Goal: Complete application form: Complete application form

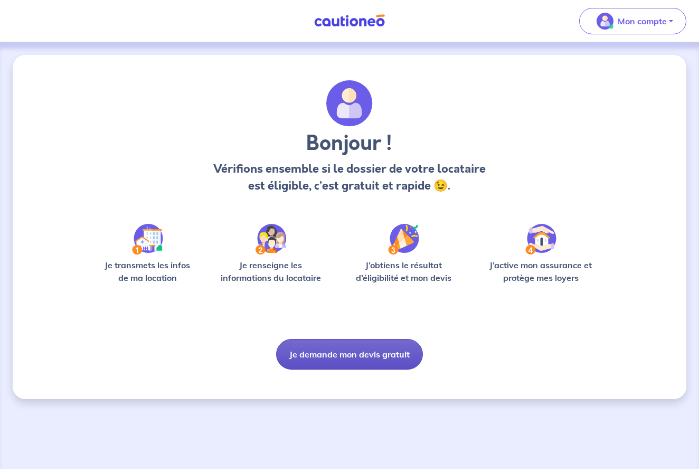
click at [350, 358] on button "Je demande mon devis gratuit" at bounding box center [349, 354] width 147 height 31
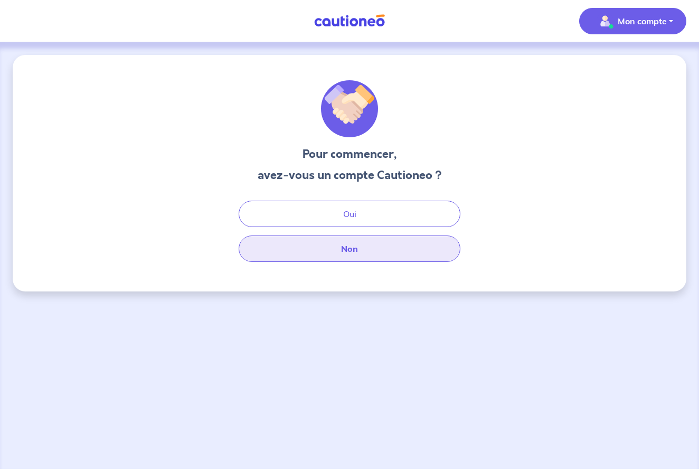
click at [353, 246] on button "Non" at bounding box center [349, 248] width 222 height 26
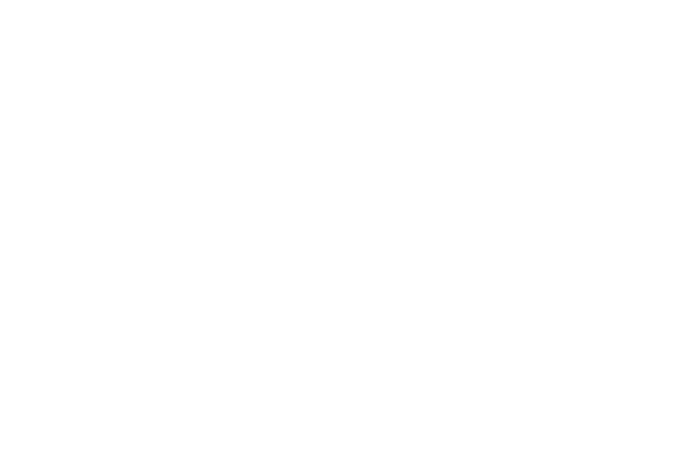
select select "FR"
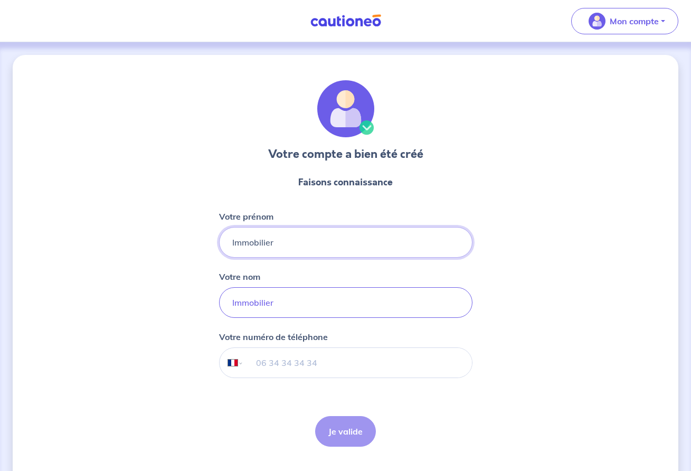
drag, startPoint x: 291, startPoint y: 247, endPoint x: 199, endPoint y: 244, distance: 91.9
click at [199, 244] on div "Votre compte a bien été créé Faisons connaissance Votre prénom Immobilier Votre…" at bounding box center [345, 270] width 665 height 430
type input "[PERSON_NAME]"
click at [247, 305] on input "Immobilier" at bounding box center [345, 302] width 253 height 31
type input "Mespoulet"
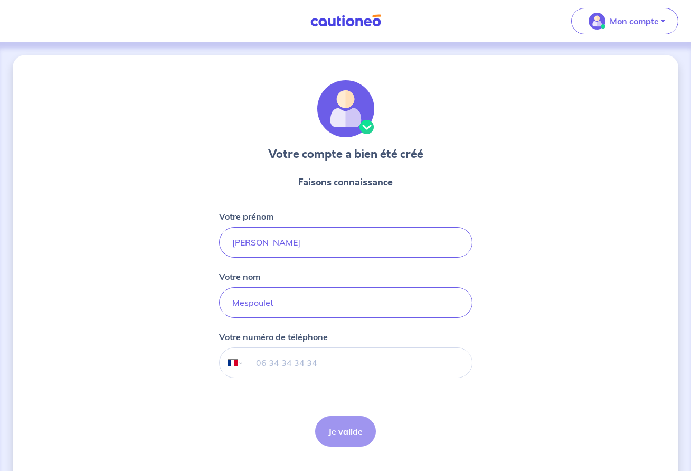
click at [270, 367] on input "tel" at bounding box center [357, 363] width 228 height 30
type input "06 16 26 29 18"
click at [335, 426] on button "Je valide" at bounding box center [345, 431] width 61 height 31
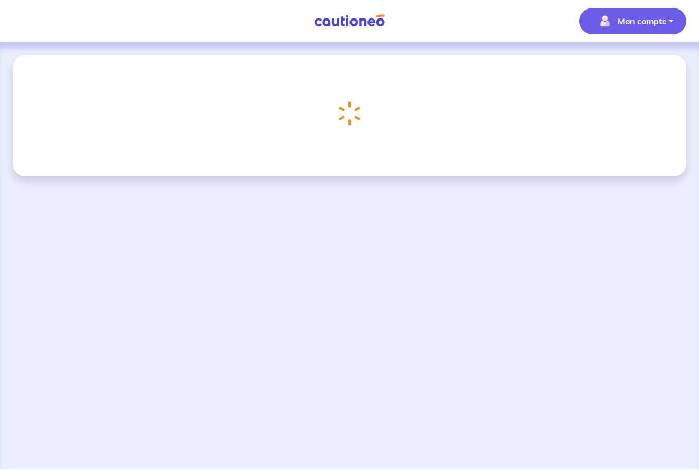
click at [621, 25] on p "Mon compte" at bounding box center [641, 21] width 49 height 13
click at [608, 70] on link "Mes informations" at bounding box center [621, 65] width 85 height 17
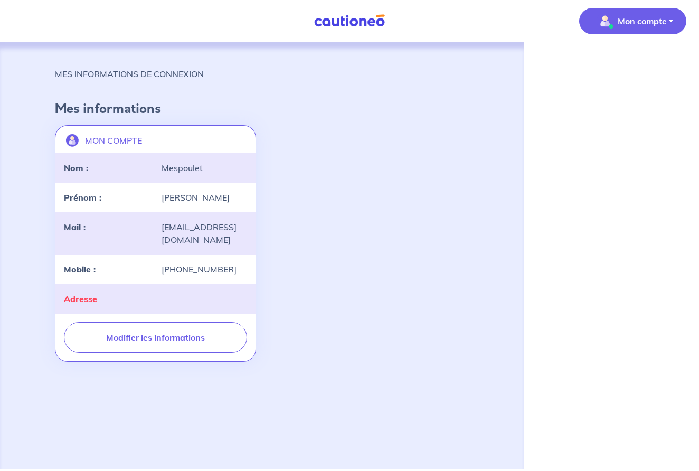
click at [624, 24] on p "Mon compte" at bounding box center [641, 21] width 49 height 13
click at [610, 69] on link "Mes informations" at bounding box center [621, 65] width 85 height 17
click at [347, 23] on img at bounding box center [349, 20] width 79 height 13
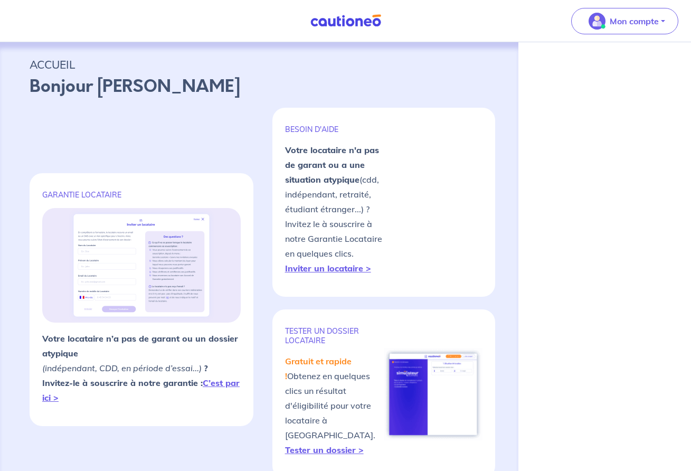
select select "FR"
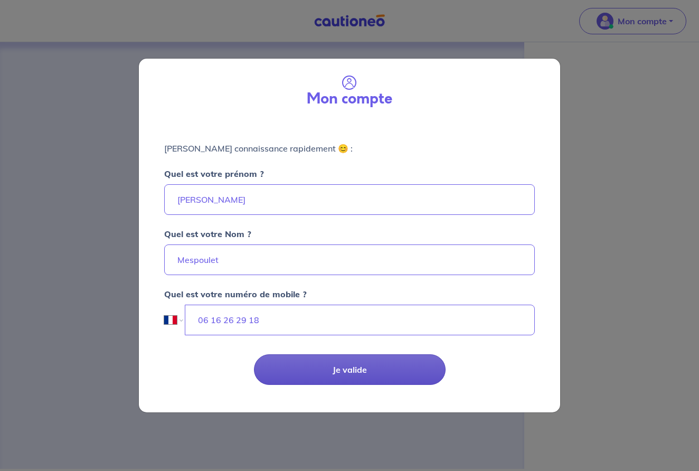
click at [330, 375] on button "Je valide" at bounding box center [350, 369] width 192 height 31
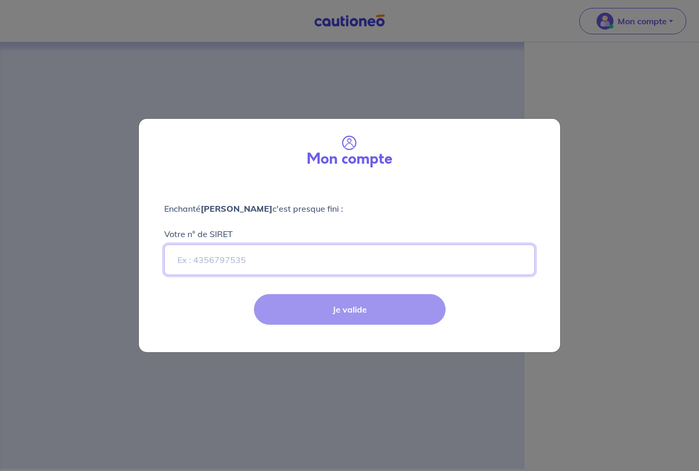
click at [277, 264] on input "Votre n° de SIRET" at bounding box center [349, 259] width 370 height 31
paste input "98081579900013"
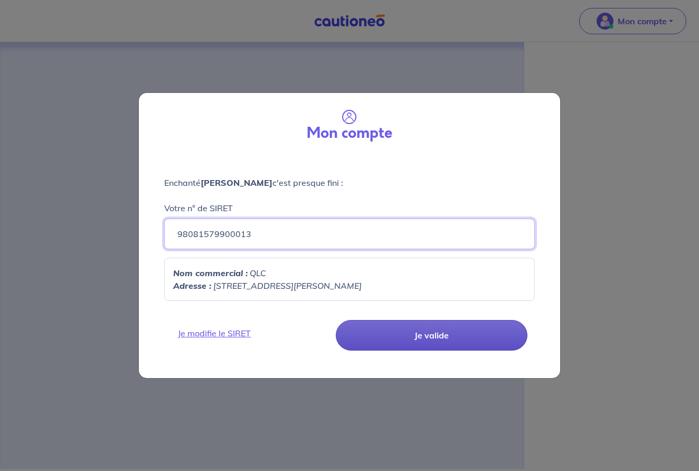
type input "98081579900013"
click at [389, 329] on button "Je valide" at bounding box center [432, 335] width 192 height 31
click at [422, 333] on button "Je valide" at bounding box center [432, 335] width 192 height 31
click at [419, 336] on button "Je valide" at bounding box center [432, 335] width 192 height 31
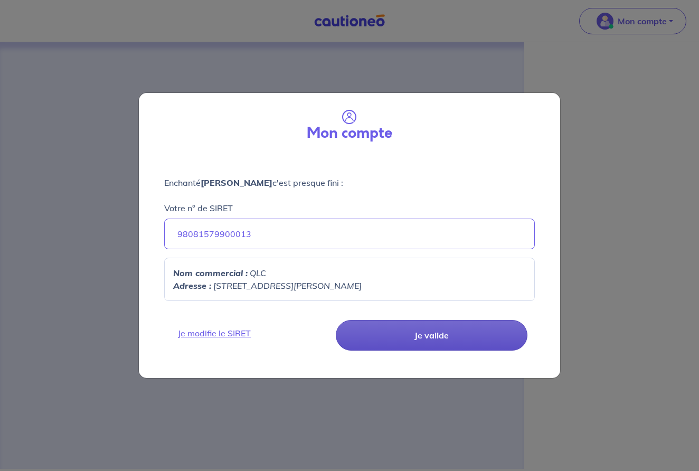
click at [419, 336] on button "Je valide" at bounding box center [432, 335] width 192 height 31
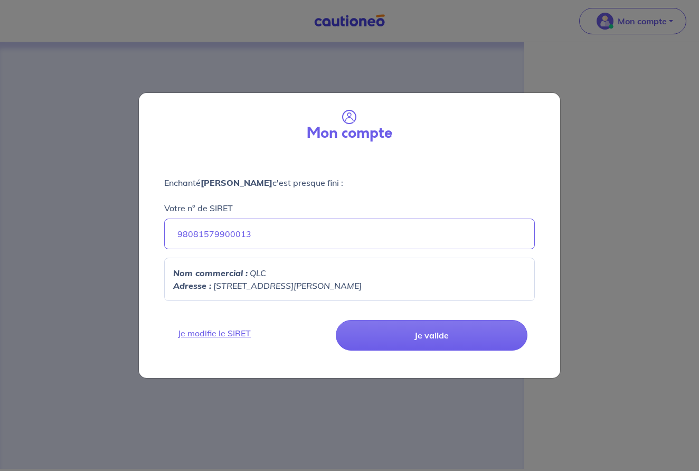
click at [354, 284] on p "Adresse : [STREET_ADDRESS][PERSON_NAME]" at bounding box center [349, 285] width 352 height 13
click at [282, 276] on p "Nom commercial : QLC" at bounding box center [349, 272] width 352 height 13
drag, startPoint x: 278, startPoint y: 278, endPoint x: 259, endPoint y: 283, distance: 19.7
click at [277, 278] on p "Nom commercial : QLC" at bounding box center [349, 272] width 352 height 13
click at [214, 285] on em "[STREET_ADDRESS][PERSON_NAME]" at bounding box center [287, 285] width 148 height 11
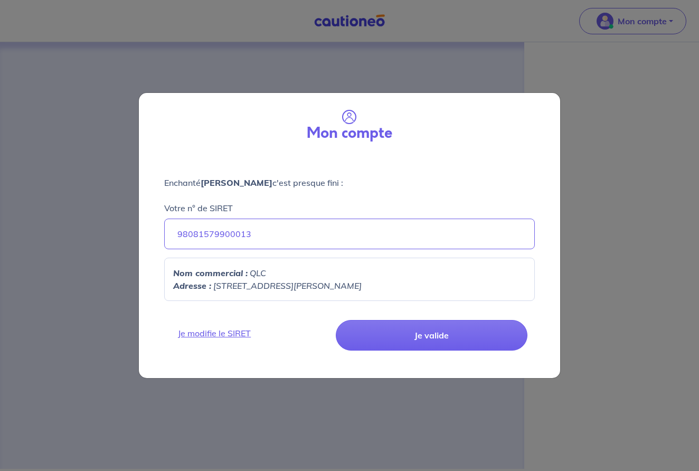
click at [205, 285] on strong "Adresse :" at bounding box center [192, 285] width 38 height 11
click at [202, 285] on strong "Adresse :" at bounding box center [192, 285] width 38 height 11
click at [201, 283] on strong "Adresse :" at bounding box center [192, 285] width 38 height 11
click at [202, 280] on strong "Adresse :" at bounding box center [192, 285] width 38 height 11
drag, startPoint x: 203, startPoint y: 279, endPoint x: 251, endPoint y: 261, distance: 51.8
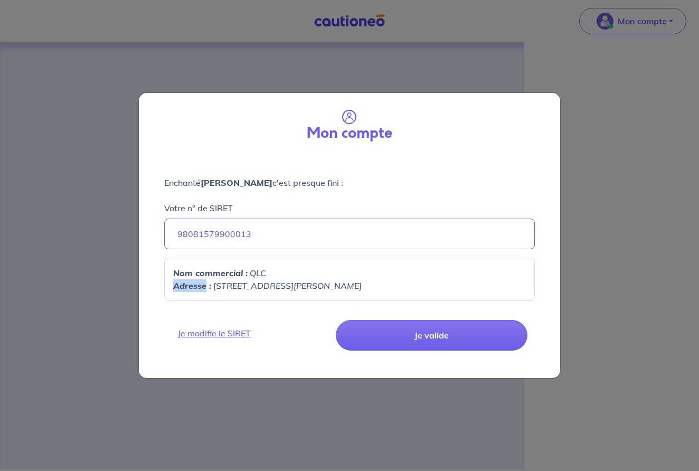
click at [203, 279] on p "Adresse : [STREET_ADDRESS][PERSON_NAME]" at bounding box center [349, 285] width 352 height 13
click at [258, 250] on div "Enchanté [PERSON_NAME] c'est presque fini : Votre n° de SIRET 98081579900013 No…" at bounding box center [349, 232] width 421 height 154
click at [259, 228] on input "98081579900013" at bounding box center [349, 233] width 370 height 31
click at [245, 275] on strong "Nom commercial :" at bounding box center [210, 273] width 74 height 11
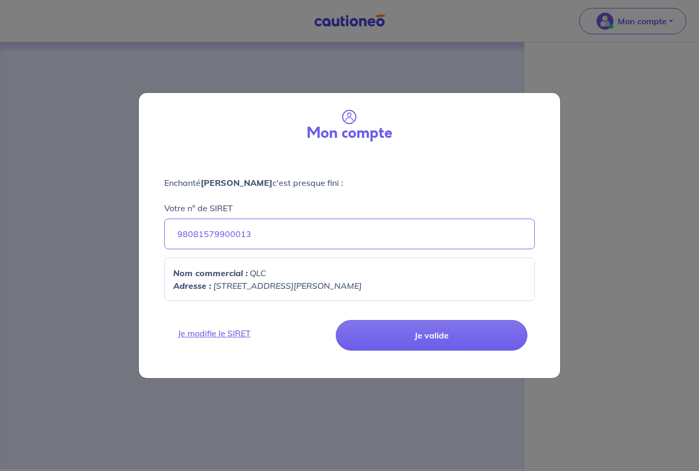
click at [209, 279] on p "Adresse : [STREET_ADDRESS][PERSON_NAME]" at bounding box center [349, 285] width 352 height 13
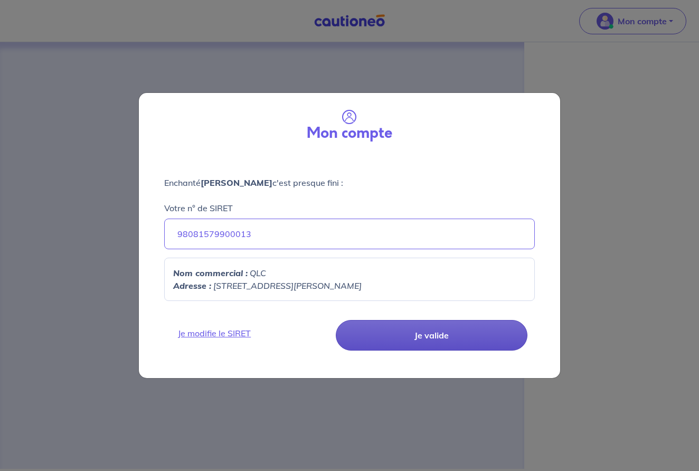
click at [396, 340] on button "Je valide" at bounding box center [432, 335] width 192 height 31
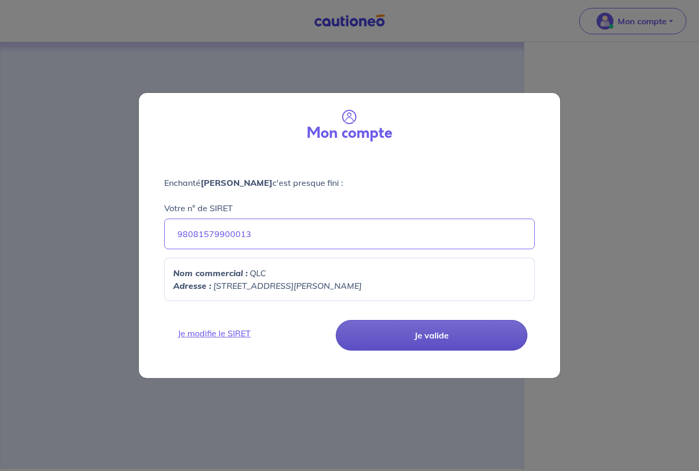
click at [396, 340] on button "Je valide" at bounding box center [432, 335] width 192 height 31
click at [395, 340] on button "Je valide" at bounding box center [432, 335] width 192 height 31
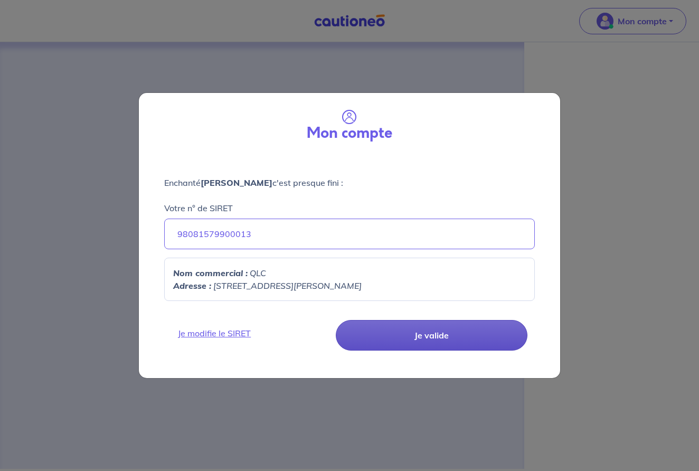
click at [395, 339] on button "Je valide" at bounding box center [432, 335] width 192 height 31
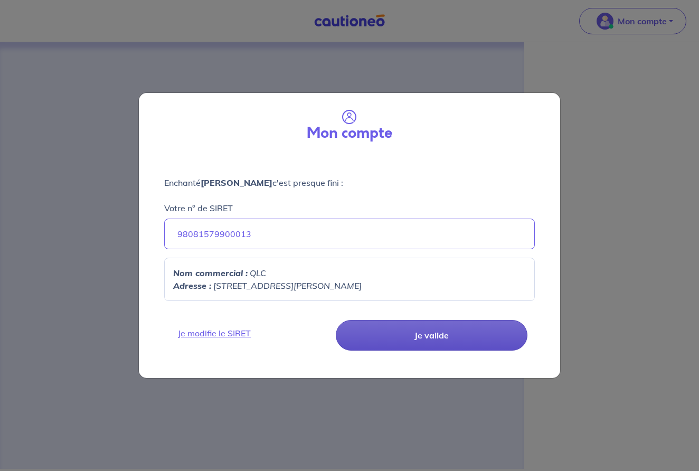
click at [395, 339] on button "Je valide" at bounding box center [432, 335] width 192 height 31
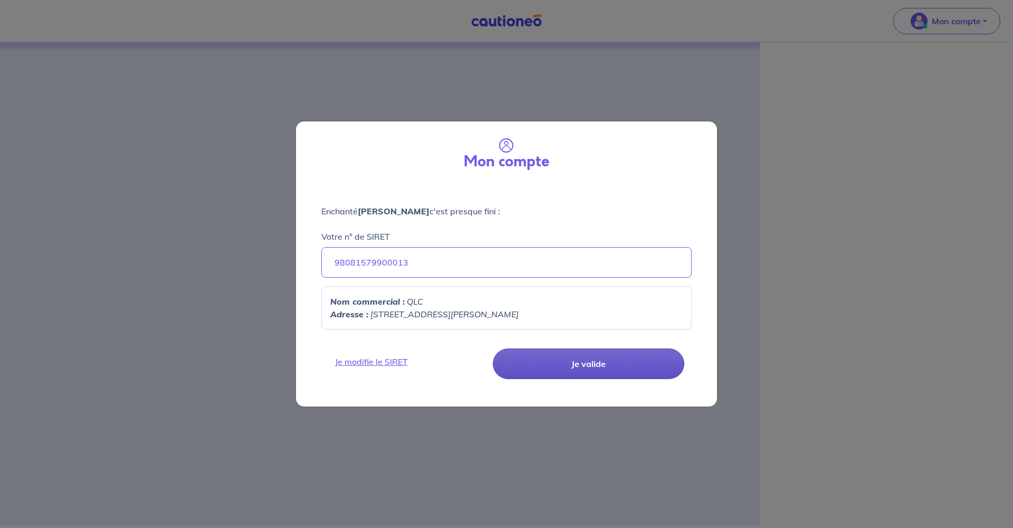
click at [575, 366] on button "Je valide" at bounding box center [589, 363] width 192 height 31
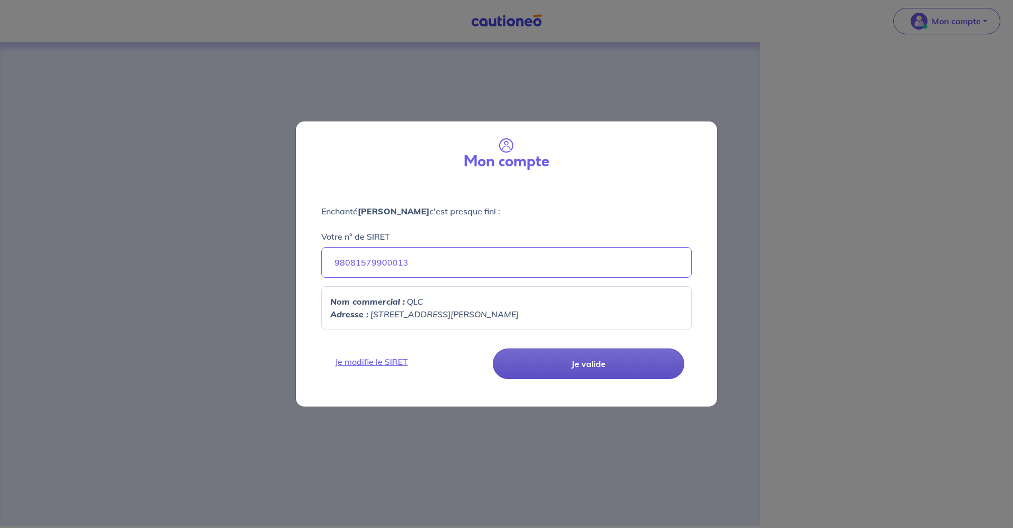
click at [621, 364] on button "Je valide" at bounding box center [589, 363] width 192 height 31
